Goal: Information Seeking & Learning: Learn about a topic

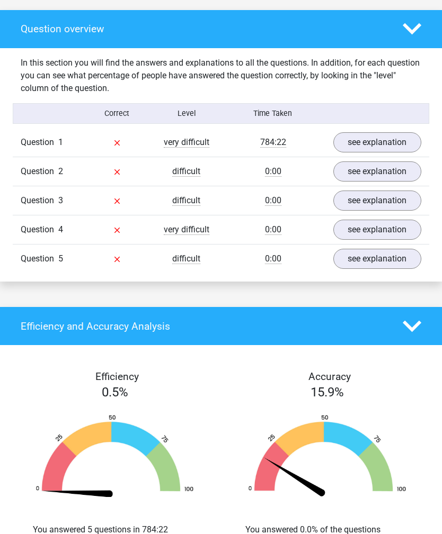
scroll to position [582, 0]
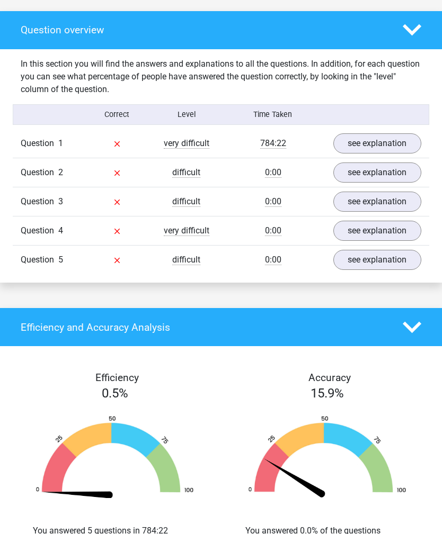
click at [385, 153] on link "see explanation" at bounding box center [377, 143] width 88 height 20
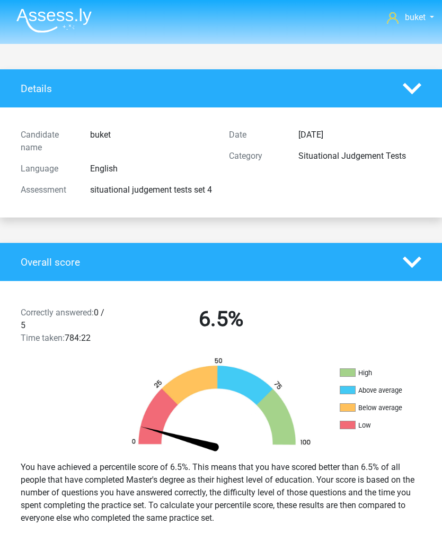
scroll to position [0, 0]
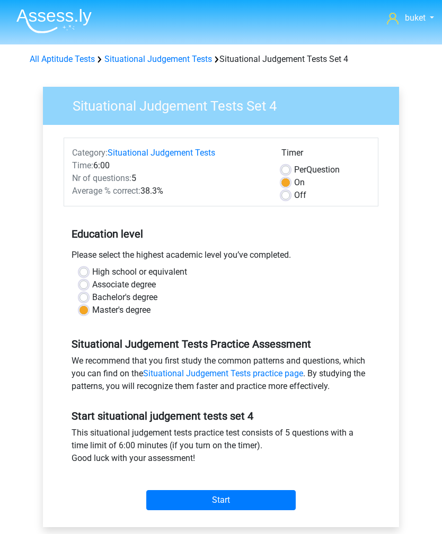
click at [181, 62] on link "Situational Judgement Tests" at bounding box center [158, 59] width 108 height 10
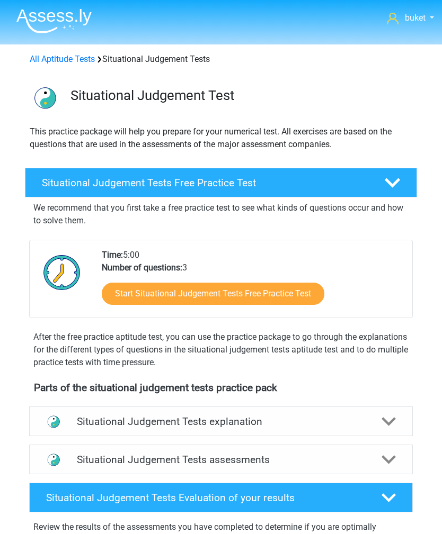
click at [60, 59] on link "All Aptitude Tests" at bounding box center [62, 59] width 65 height 10
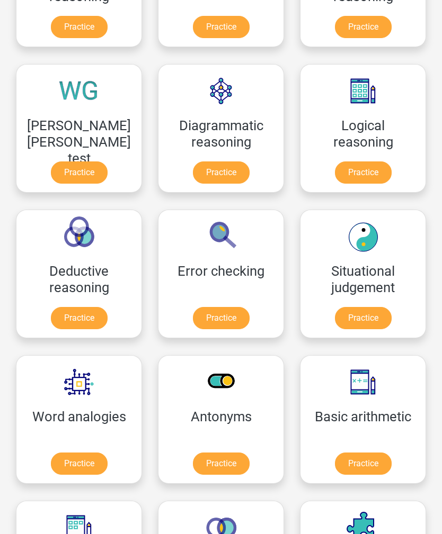
scroll to position [262, 0]
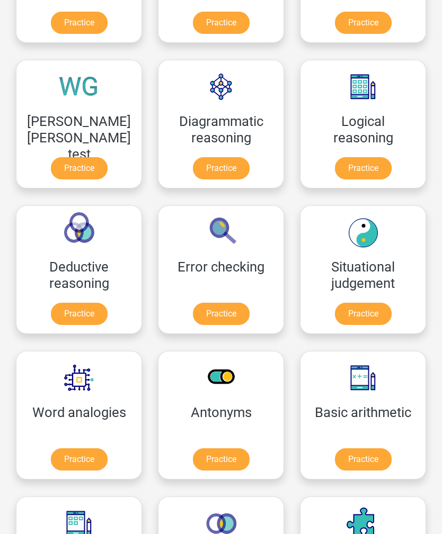
click at [368, 314] on link "Practice" at bounding box center [363, 314] width 57 height 22
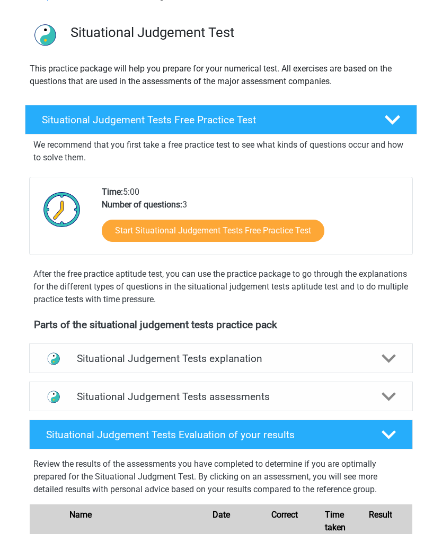
scroll to position [64, 0]
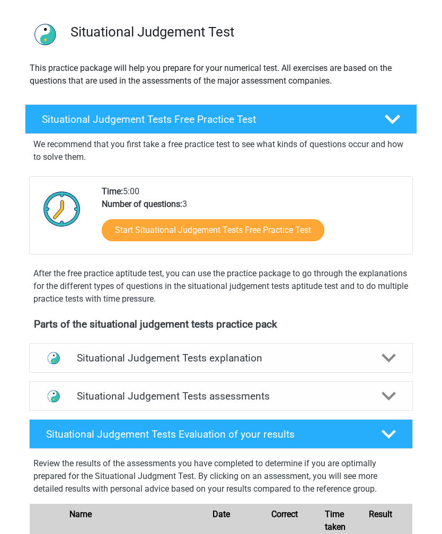
click at [383, 357] on polygon at bounding box center [388, 358] width 15 height 9
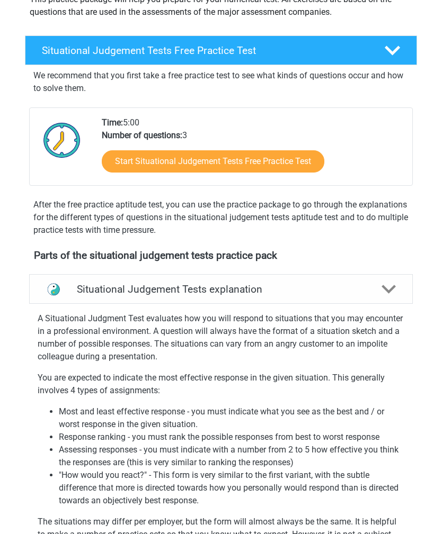
scroll to position [126, 0]
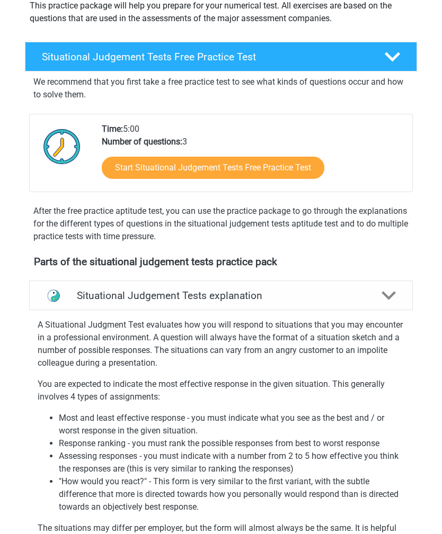
click at [304, 175] on link "Start Situational Judgement Tests Free Practice Test" at bounding box center [213, 168] width 222 height 22
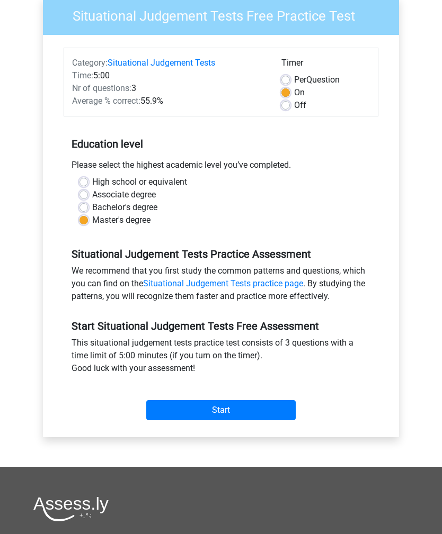
scroll to position [90, 0]
click at [182, 407] on input "Start" at bounding box center [220, 411] width 149 height 20
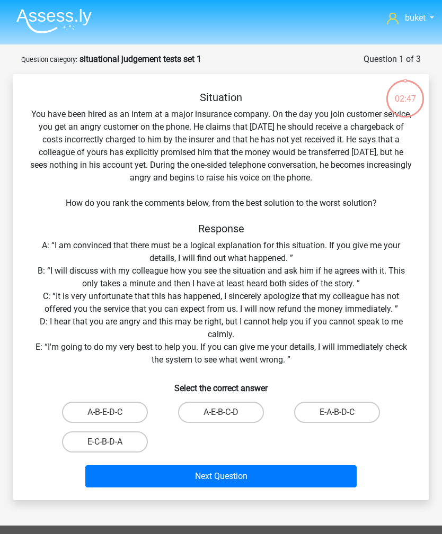
click at [218, 413] on label "A-E-B-C-D" at bounding box center [221, 412] width 86 height 21
click at [221, 413] on input "A-E-B-C-D" at bounding box center [224, 416] width 7 height 7
radio input "true"
click at [204, 470] on button "Next Question" at bounding box center [220, 477] width 271 height 22
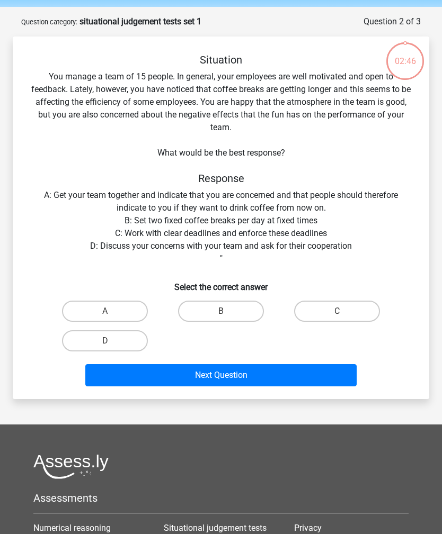
scroll to position [53, 0]
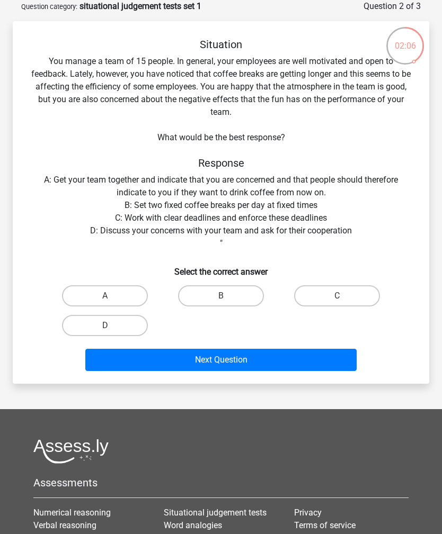
click at [211, 293] on label "B" at bounding box center [221, 295] width 86 height 21
click at [221, 296] on input "B" at bounding box center [224, 299] width 7 height 7
radio input "true"
click at [217, 363] on button "Next Question" at bounding box center [220, 360] width 271 height 22
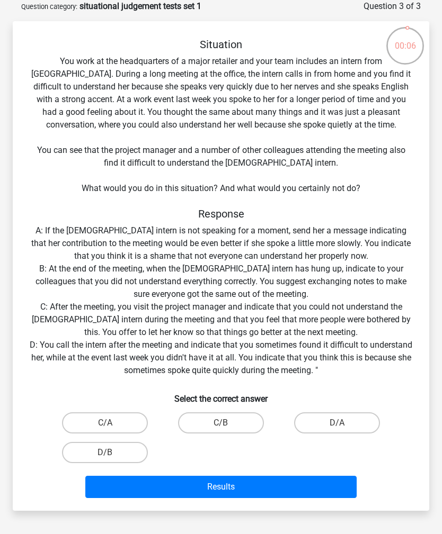
click at [108, 459] on input "D/B" at bounding box center [108, 456] width 7 height 7
radio input "true"
click at [180, 488] on button "Results" at bounding box center [220, 487] width 271 height 22
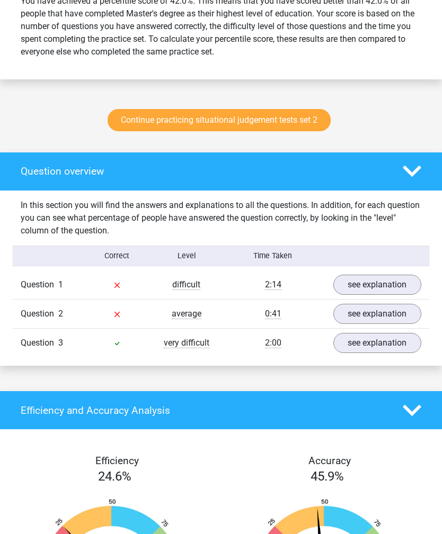
scroll to position [477, 0]
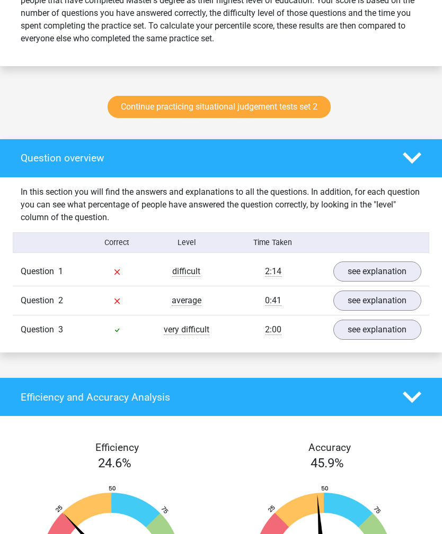
click at [348, 282] on link "see explanation" at bounding box center [377, 272] width 88 height 20
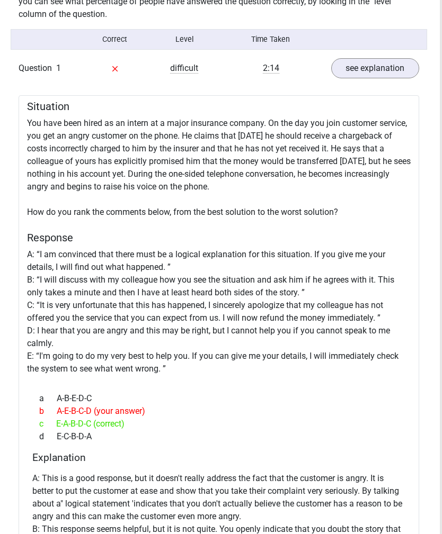
scroll to position [684, 2]
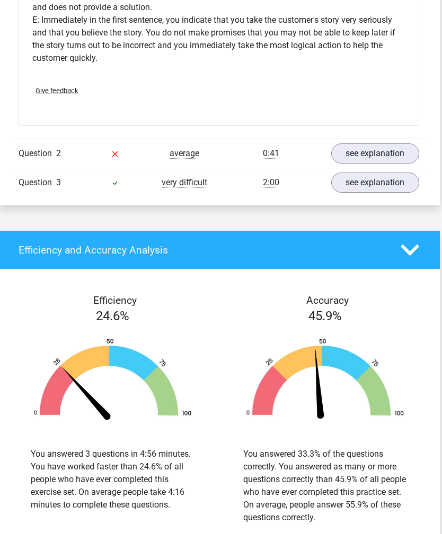
click at [352, 164] on link "see explanation" at bounding box center [375, 154] width 88 height 20
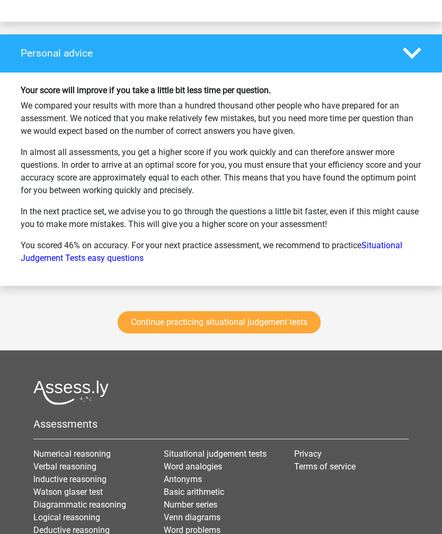
scroll to position [2405, 0]
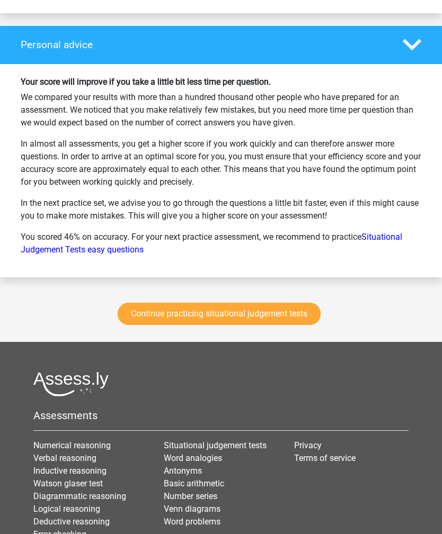
click at [266, 326] on link "Continue practicing situational judgement tests" at bounding box center [219, 314] width 203 height 22
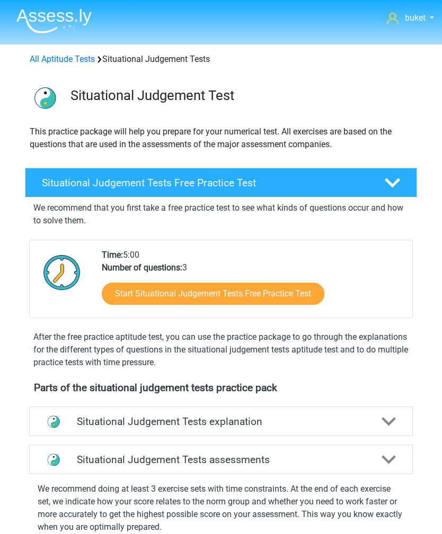
scroll to position [441, 0]
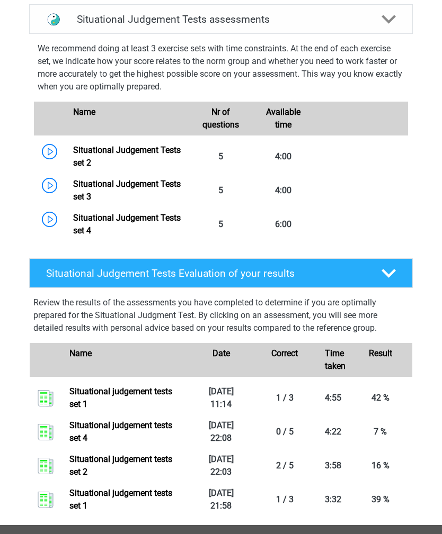
click at [102, 159] on link "Situational Judgement Tests set 2" at bounding box center [127, 156] width 108 height 23
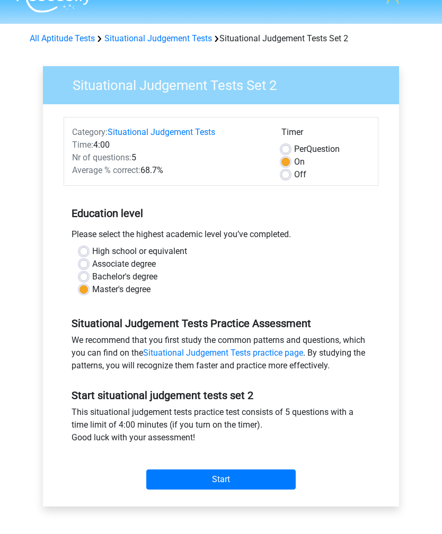
scroll to position [21, 0]
click at [186, 473] on input "Start" at bounding box center [220, 480] width 149 height 20
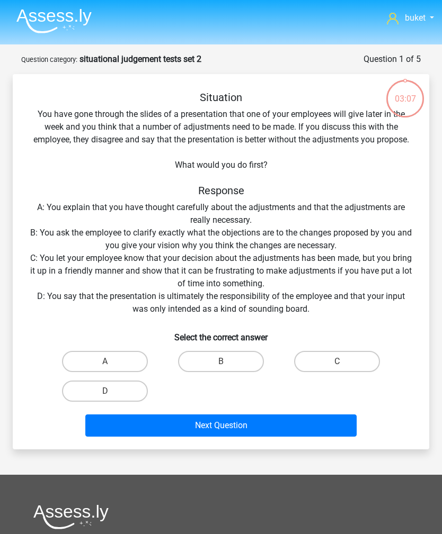
click at [204, 364] on label "B" at bounding box center [221, 361] width 86 height 21
click at [221, 364] on input "B" at bounding box center [224, 365] width 7 height 7
radio input "true"
click at [205, 425] on button "Next Question" at bounding box center [220, 426] width 271 height 22
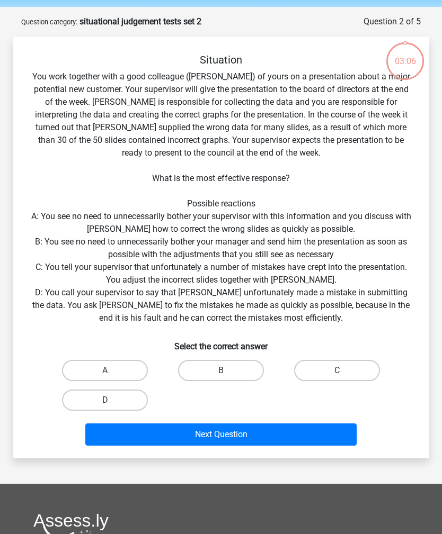
scroll to position [53, 0]
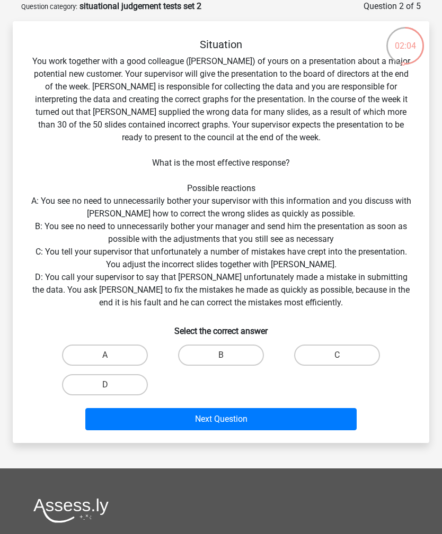
click at [317, 359] on label "C" at bounding box center [337, 355] width 86 height 21
click at [337, 359] on input "C" at bounding box center [340, 358] width 7 height 7
radio input "true"
click at [225, 409] on button "Next Question" at bounding box center [220, 419] width 271 height 22
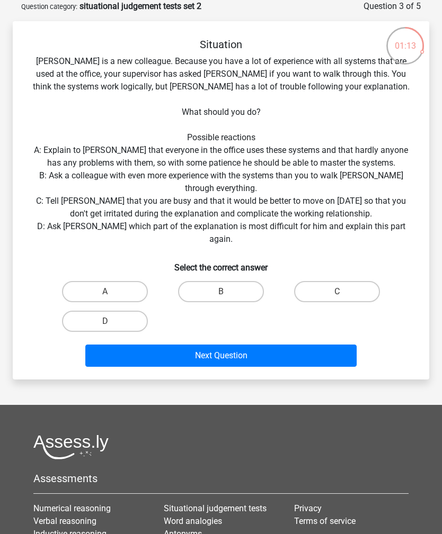
click at [205, 285] on label "B" at bounding box center [221, 291] width 86 height 21
click at [221, 292] on input "B" at bounding box center [224, 295] width 7 height 7
radio input "true"
click at [112, 311] on label "D" at bounding box center [105, 321] width 86 height 21
click at [112, 321] on input "D" at bounding box center [108, 324] width 7 height 7
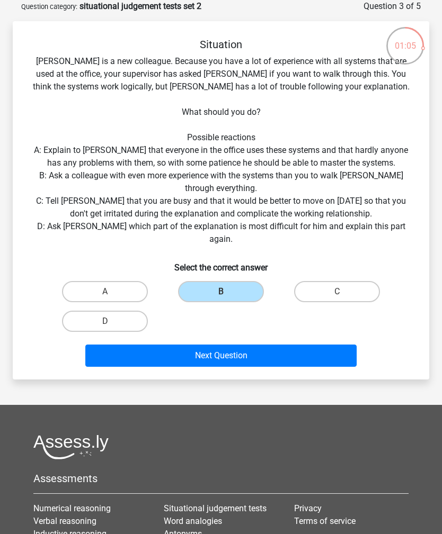
radio input "true"
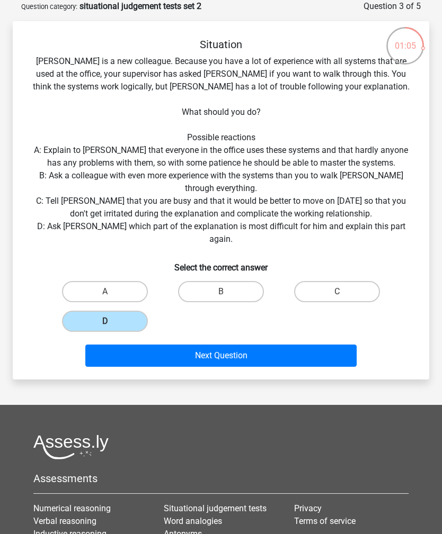
click at [173, 345] on button "Next Question" at bounding box center [220, 356] width 271 height 22
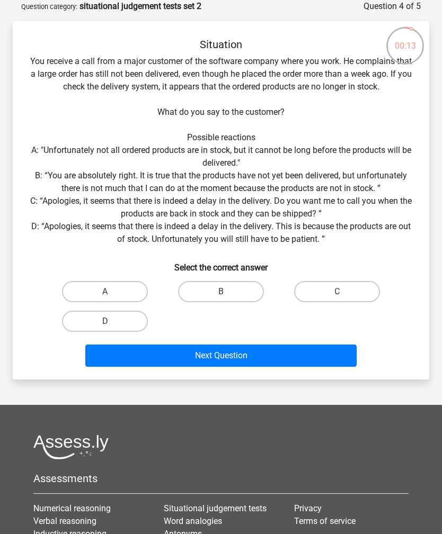
click at [321, 292] on label "C" at bounding box center [337, 291] width 86 height 21
click at [337, 292] on input "C" at bounding box center [340, 295] width 7 height 7
radio input "true"
click at [142, 346] on button "Next Question" at bounding box center [220, 356] width 271 height 22
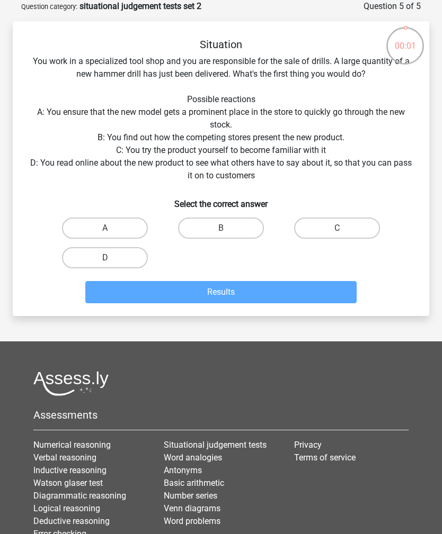
click at [87, 234] on label "A" at bounding box center [105, 228] width 86 height 21
click at [105, 234] on input "A" at bounding box center [108, 231] width 7 height 7
radio input "true"
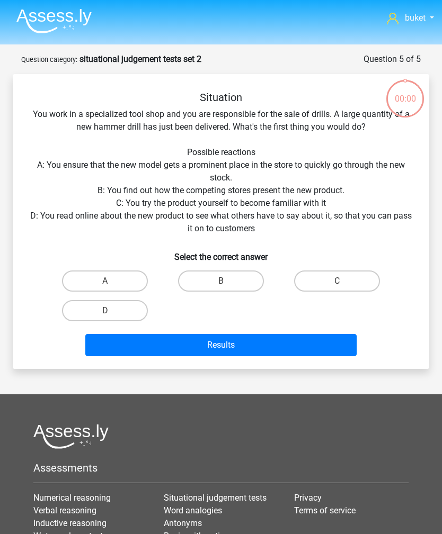
scroll to position [53, 0]
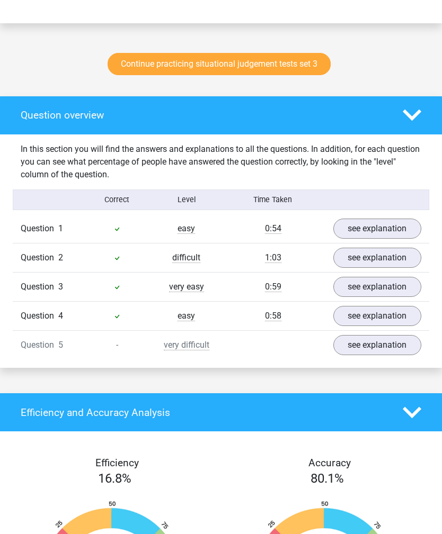
scroll to position [524, 0]
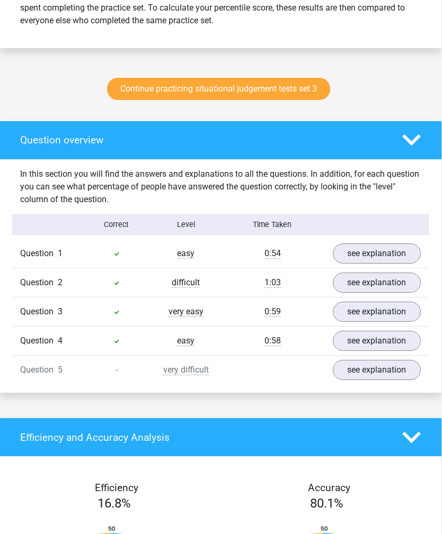
click at [341, 262] on link "see explanation" at bounding box center [377, 254] width 88 height 20
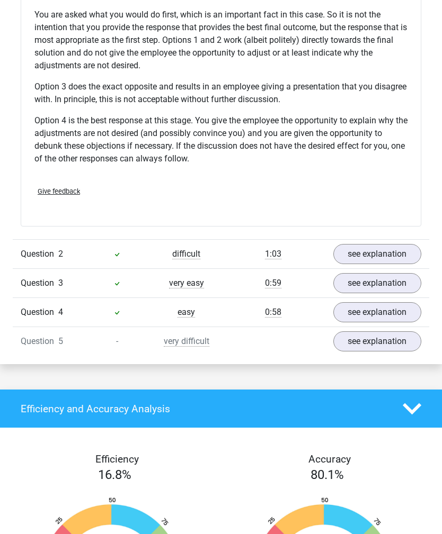
scroll to position [1097, 0]
click at [344, 261] on link "see explanation" at bounding box center [377, 254] width 88 height 20
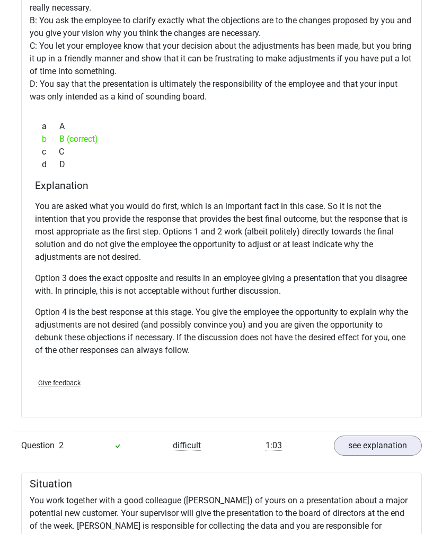
scroll to position [905, 0]
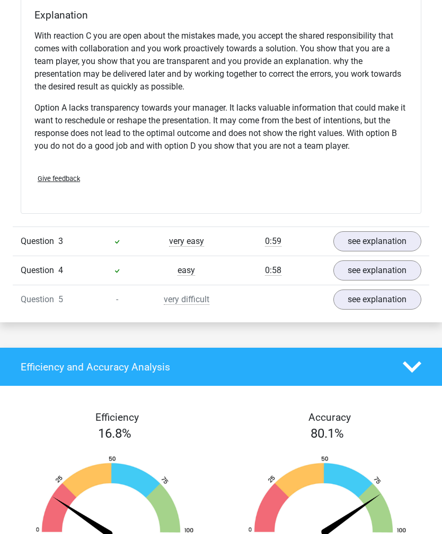
click at [347, 252] on link "see explanation" at bounding box center [377, 242] width 88 height 20
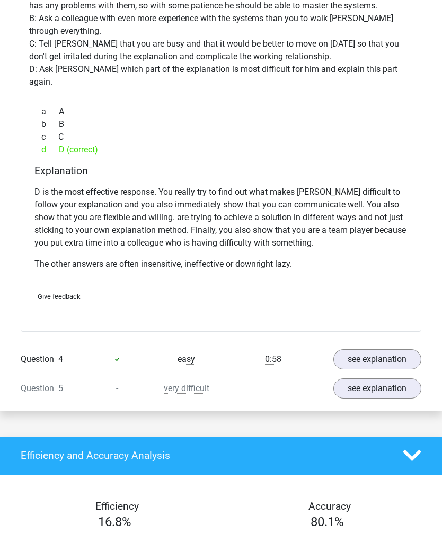
scroll to position [2119, 0]
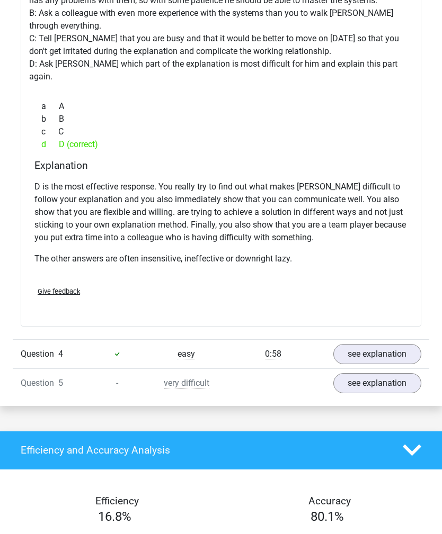
click at [351, 347] on link "see explanation" at bounding box center [377, 354] width 88 height 20
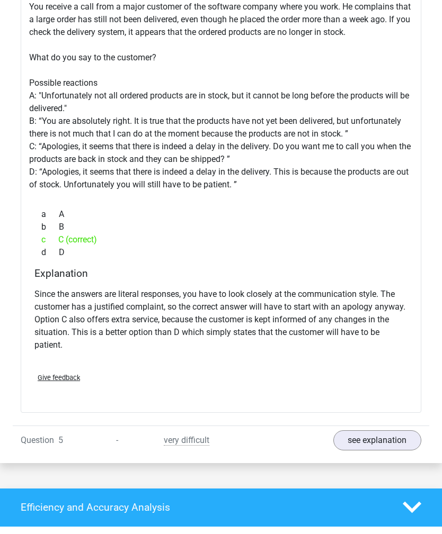
scroll to position [2522, 0]
click at [347, 433] on link "see explanation" at bounding box center [377, 441] width 88 height 20
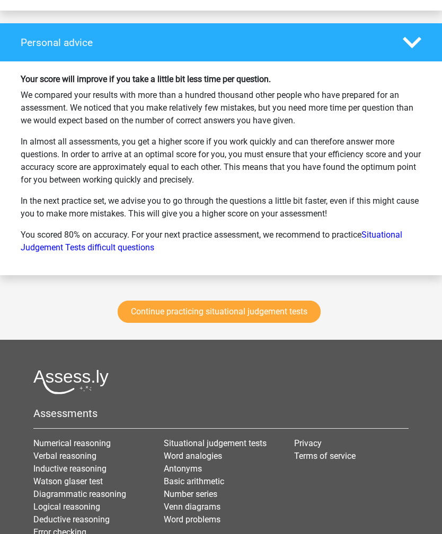
scroll to position [3702, 0]
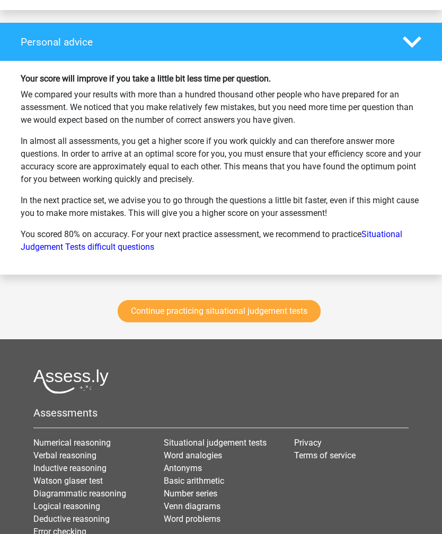
click at [224, 314] on link "Continue practicing situational judgement tests" at bounding box center [219, 312] width 203 height 22
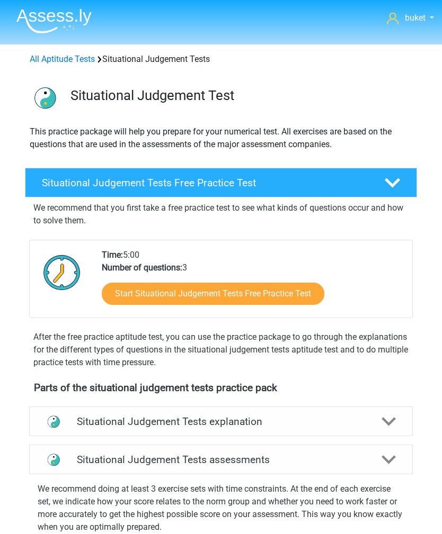
scroll to position [441, 0]
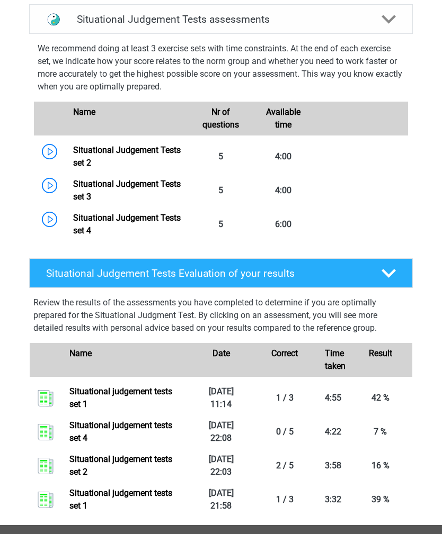
click at [120, 191] on link "Situational Judgement Tests set 3" at bounding box center [127, 190] width 108 height 23
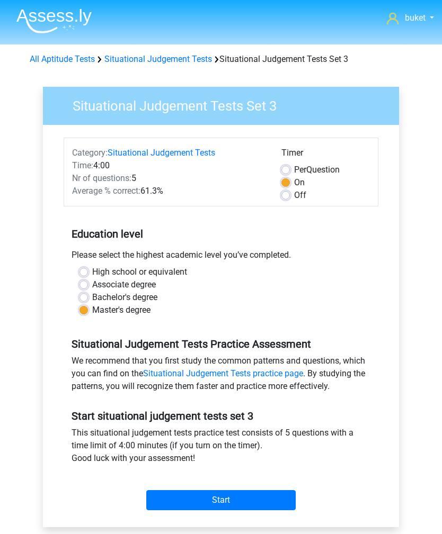
click at [218, 504] on input "Start" at bounding box center [220, 500] width 149 height 20
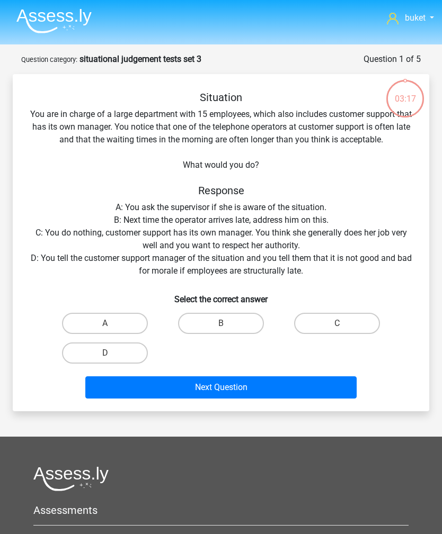
click at [88, 315] on label "A" at bounding box center [105, 323] width 86 height 21
click at [105, 324] on input "A" at bounding box center [108, 327] width 7 height 7
radio input "true"
click at [168, 386] on button "Next Question" at bounding box center [220, 388] width 271 height 22
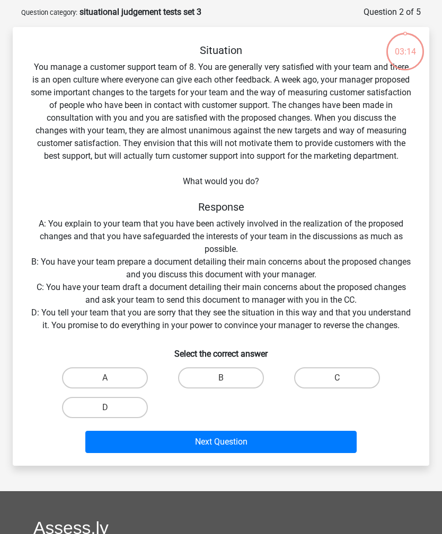
scroll to position [53, 0]
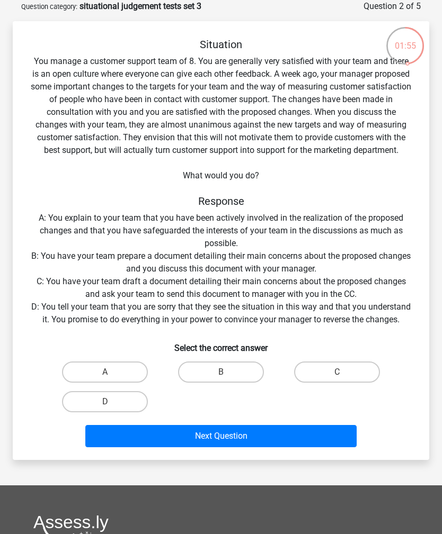
click at [423, 431] on div "Situation You manage a customer support team of 8. You are generally very satis…" at bounding box center [221, 245] width 408 height 414
click at [208, 383] on label "B" at bounding box center [221, 372] width 86 height 21
click at [221, 379] on input "B" at bounding box center [224, 375] width 7 height 7
radio input "true"
click at [197, 439] on button "Next Question" at bounding box center [220, 436] width 271 height 22
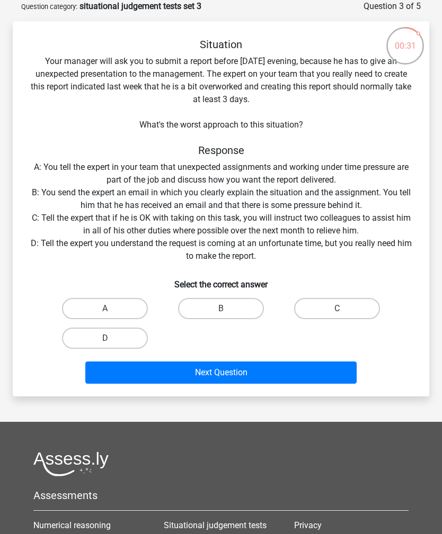
click at [88, 298] on label "A" at bounding box center [105, 308] width 86 height 21
click at [105, 309] on input "A" at bounding box center [108, 312] width 7 height 7
radio input "true"
click at [333, 384] on button "Next Question" at bounding box center [220, 373] width 271 height 22
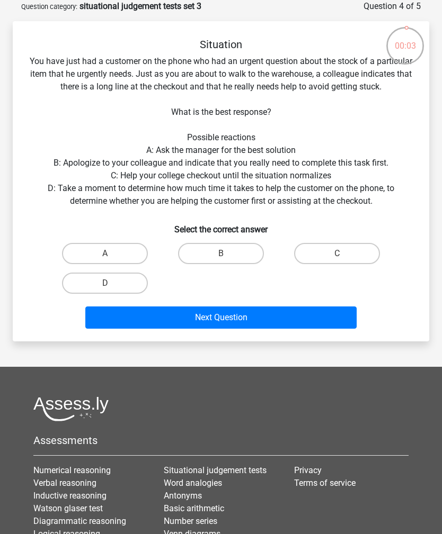
click at [123, 284] on label "D" at bounding box center [105, 283] width 86 height 21
click at [112, 284] on input "D" at bounding box center [108, 286] width 7 height 7
radio input "true"
click at [218, 324] on button "Next Question" at bounding box center [220, 318] width 271 height 22
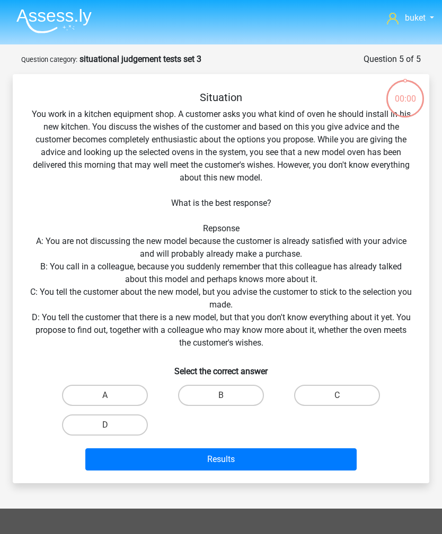
scroll to position [53, 0]
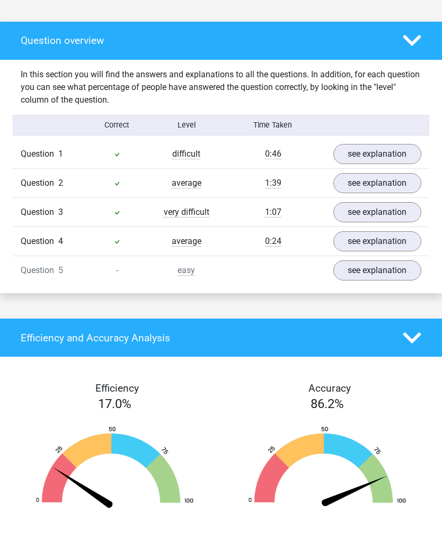
scroll to position [572, 0]
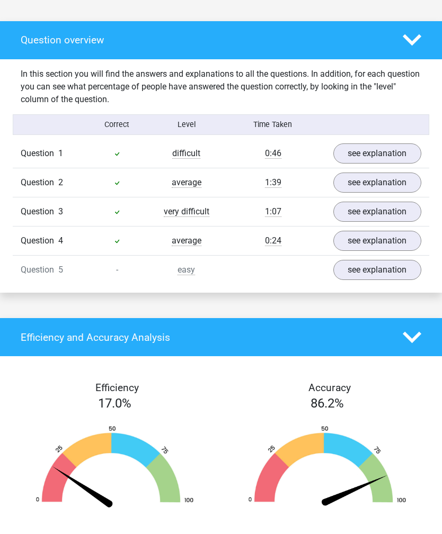
click at [364, 280] on link "see explanation" at bounding box center [377, 270] width 88 height 20
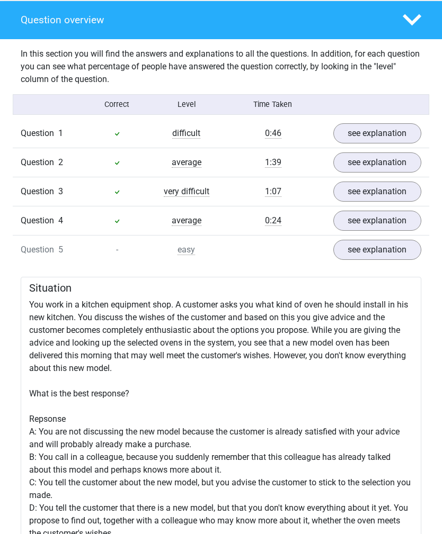
scroll to position [591, 0]
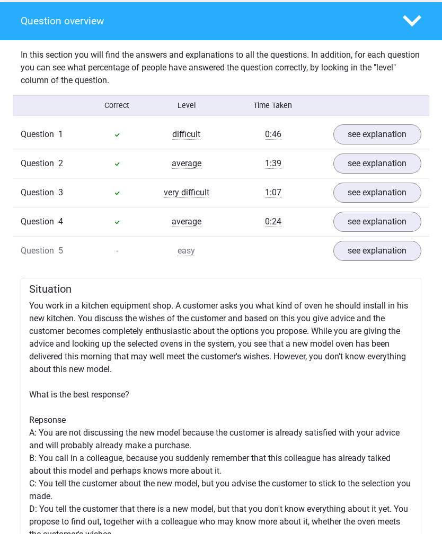
click at [350, 145] on link "see explanation" at bounding box center [377, 134] width 88 height 20
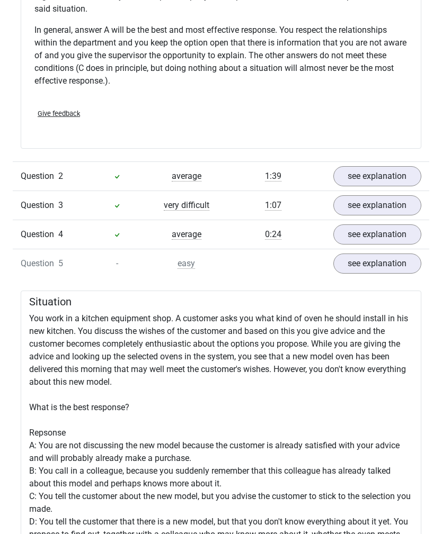
click at [351, 187] on link "see explanation" at bounding box center [377, 177] width 88 height 20
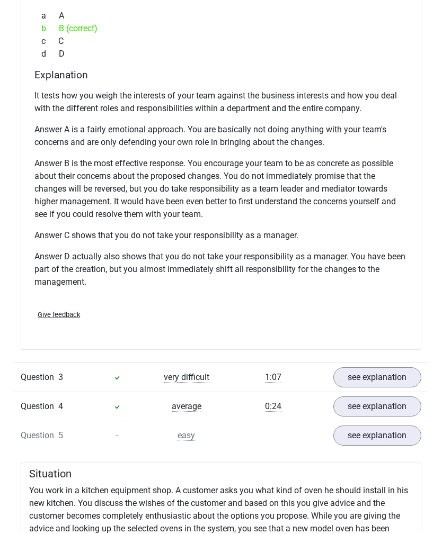
scroll to position [1641, 0]
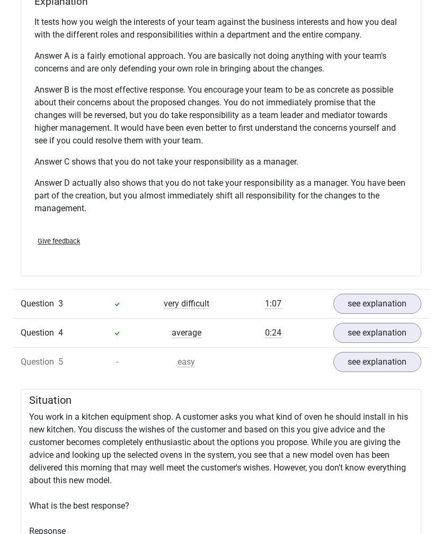
click at [344, 314] on link "see explanation" at bounding box center [377, 304] width 88 height 20
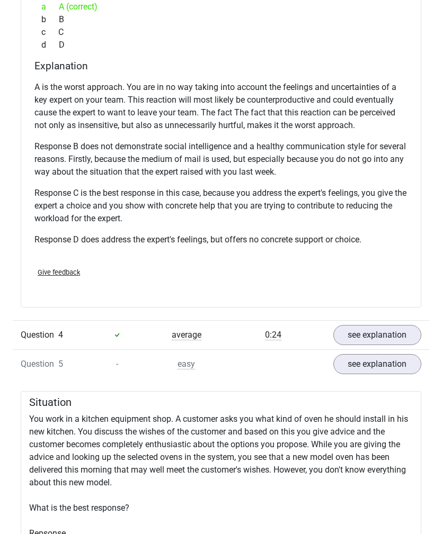
scroll to position [2219, 0]
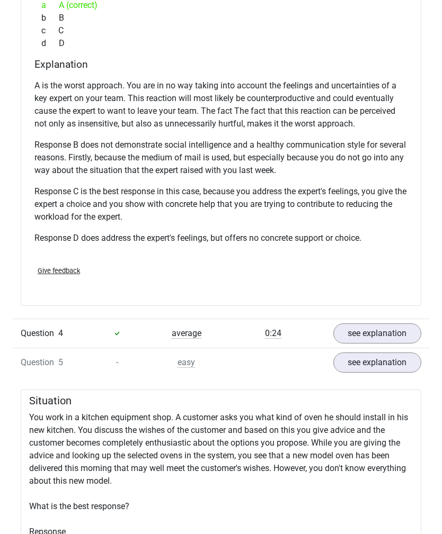
click at [383, 344] on link "see explanation" at bounding box center [377, 334] width 88 height 20
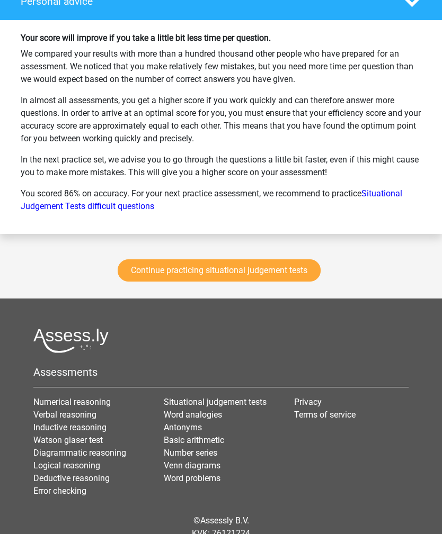
scroll to position [3906, 0]
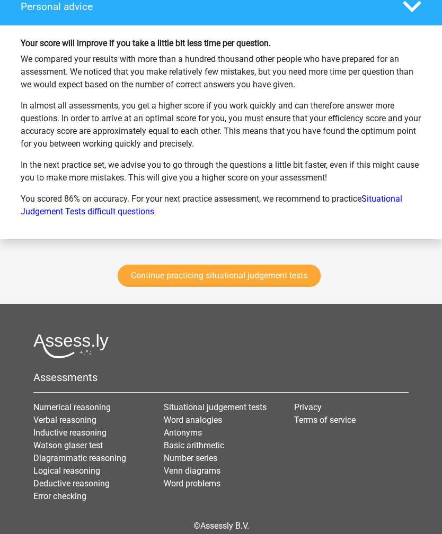
click at [282, 283] on link "Continue practicing situational judgement tests" at bounding box center [219, 276] width 203 height 22
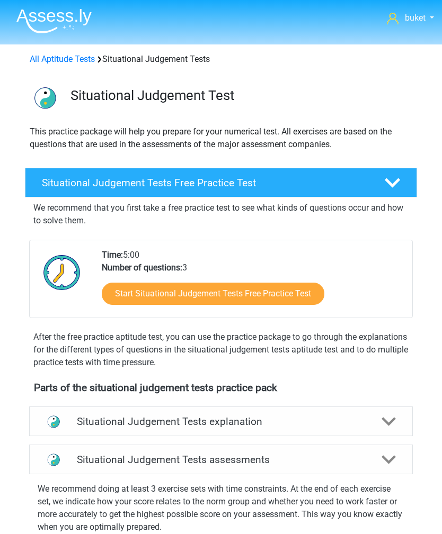
scroll to position [441, 0]
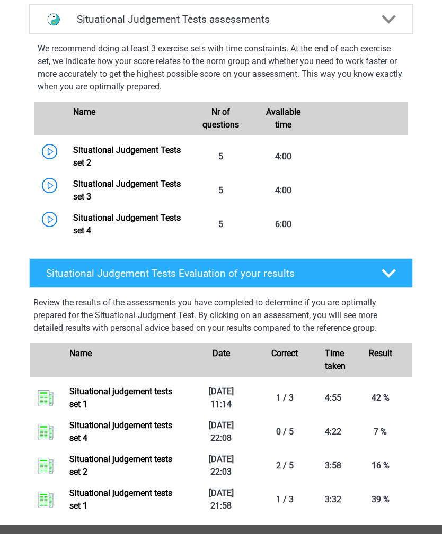
click at [106, 218] on link "Situational Judgement Tests set 4" at bounding box center [127, 224] width 108 height 23
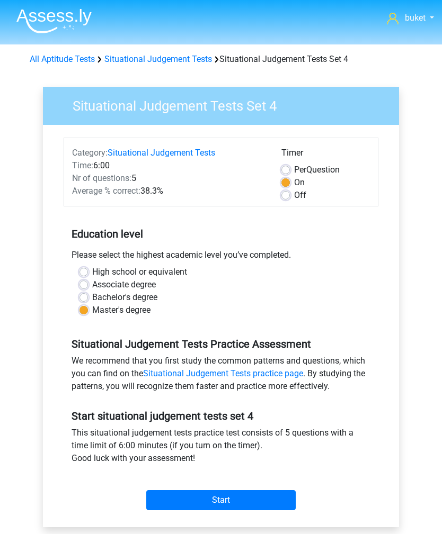
click at [225, 502] on input "Start" at bounding box center [220, 500] width 149 height 20
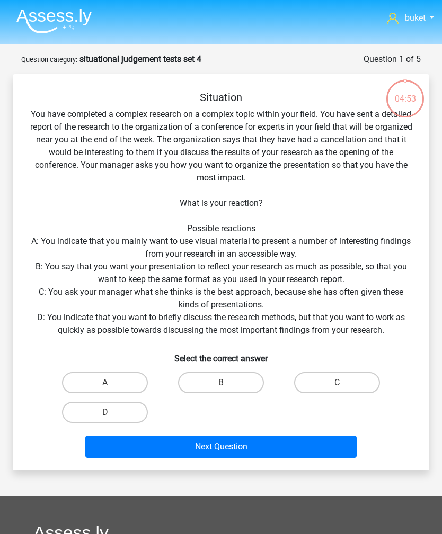
click at [347, 387] on label "C" at bounding box center [337, 382] width 86 height 21
click at [344, 387] on input "C" at bounding box center [340, 386] width 7 height 7
radio input "true"
click at [296, 449] on button "Next Question" at bounding box center [220, 447] width 271 height 22
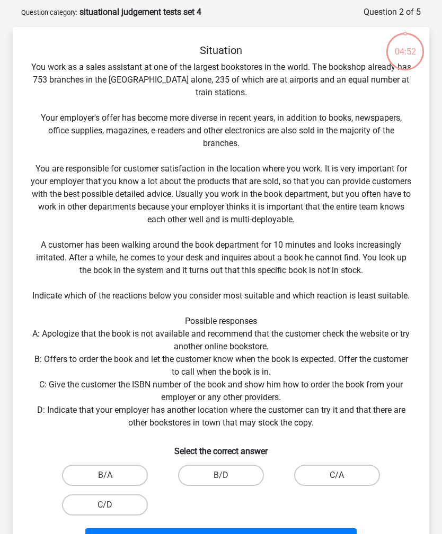
scroll to position [53, 0]
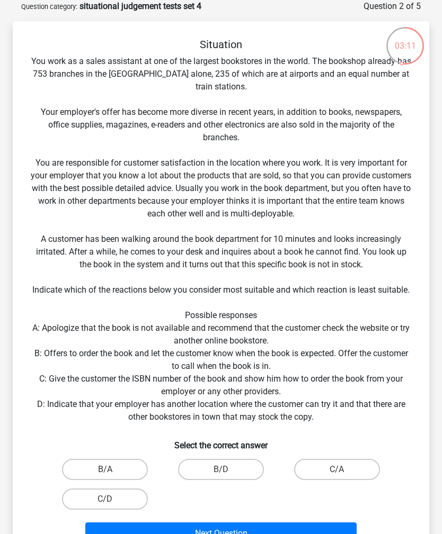
click at [223, 459] on label "B/D" at bounding box center [221, 469] width 86 height 21
click at [223, 470] on input "B/D" at bounding box center [224, 473] width 7 height 7
radio input "true"
click at [219, 523] on button "Next Question" at bounding box center [220, 534] width 271 height 22
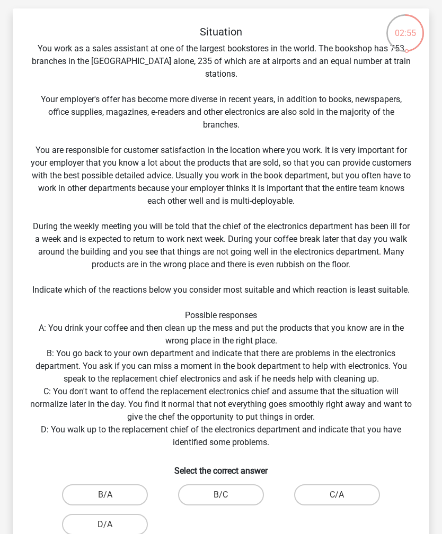
scroll to position [69, 0]
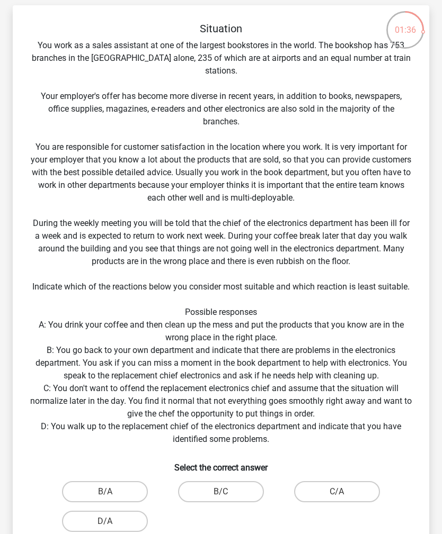
click at [121, 481] on label "B/A" at bounding box center [105, 491] width 86 height 21
click at [112, 492] on input "B/A" at bounding box center [108, 495] width 7 height 7
radio input "true"
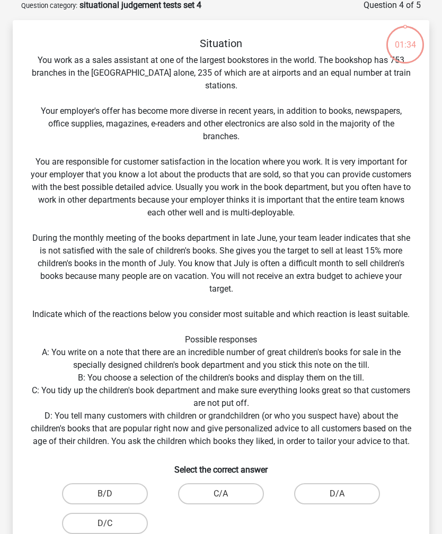
scroll to position [53, 0]
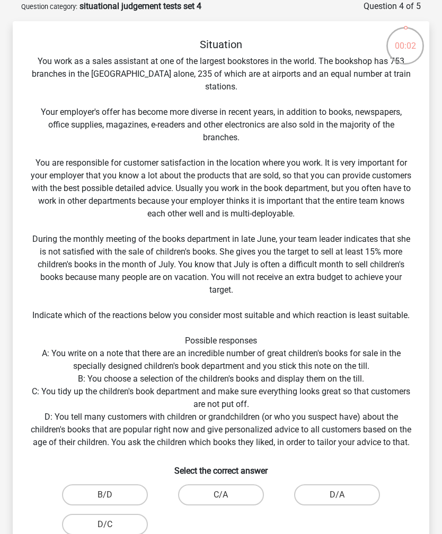
click at [346, 495] on label "D/A" at bounding box center [337, 495] width 86 height 21
click at [344, 495] on input "D/A" at bounding box center [340, 498] width 7 height 7
radio input "true"
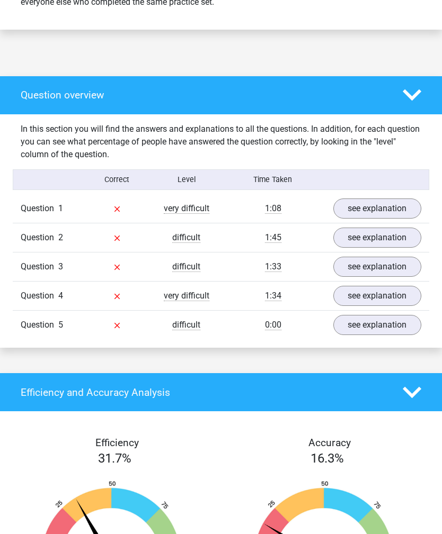
scroll to position [517, 0]
click at [374, 219] on link "see explanation" at bounding box center [377, 209] width 88 height 20
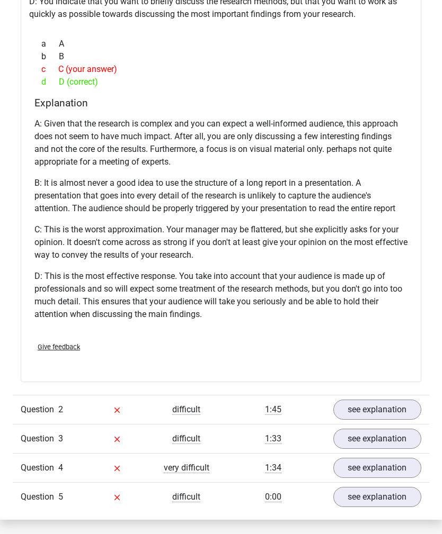
scroll to position [1003, 0]
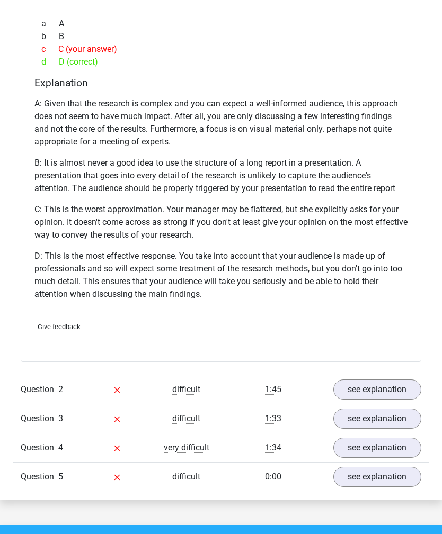
click at [396, 400] on link "see explanation" at bounding box center [377, 390] width 88 height 20
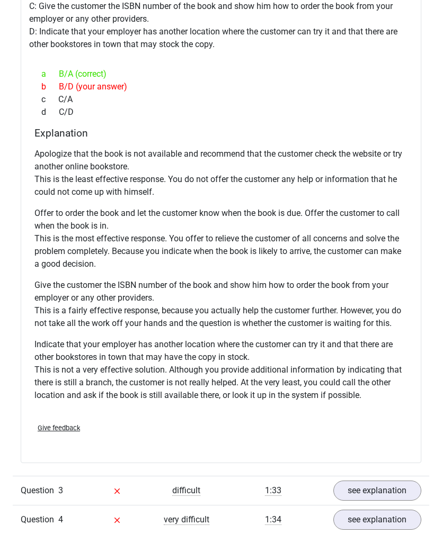
scroll to position [1746, 0]
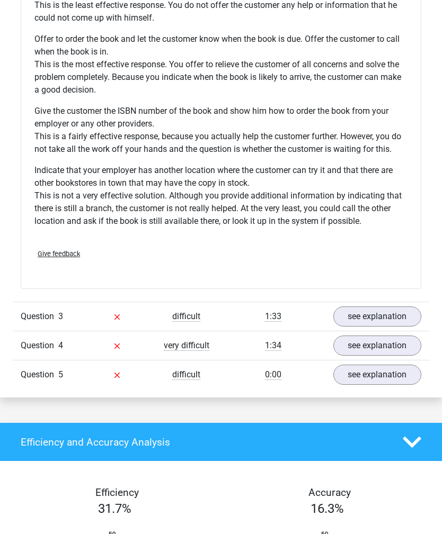
click at [381, 327] on link "see explanation" at bounding box center [377, 317] width 88 height 20
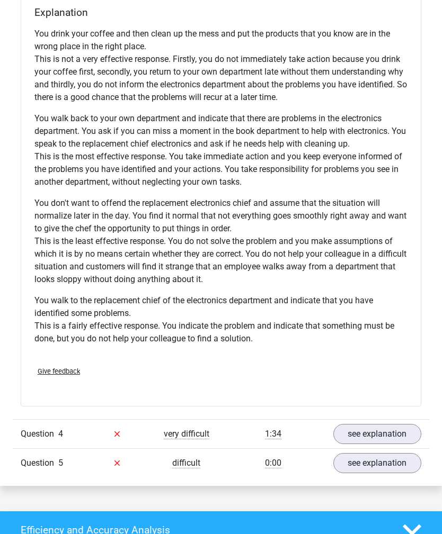
scroll to position [2750, 0]
click at [379, 440] on link "see explanation" at bounding box center [377, 434] width 88 height 20
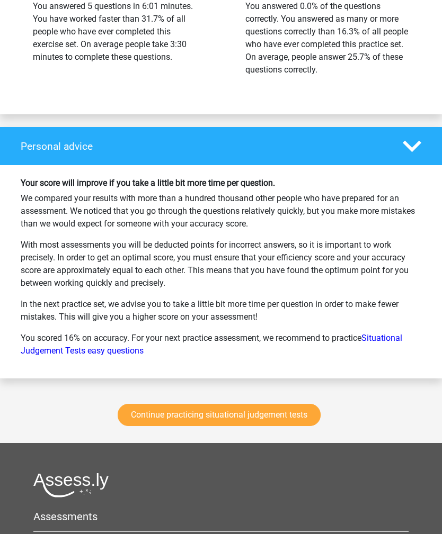
scroll to position [4329, 0]
